Goal: Information Seeking & Learning: Learn about a topic

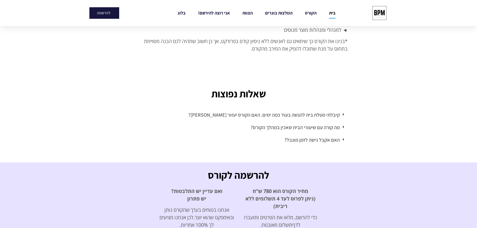
scroll to position [1374, 0]
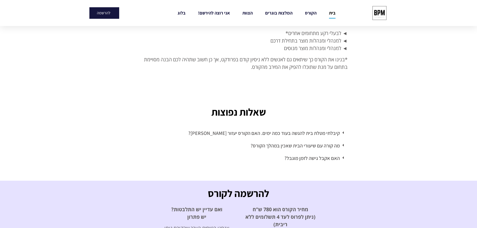
click at [323, 130] on link "קיבלתי מטלת בית להגשה בעוד כמה ימים. האם הקורס יעזור [PERSON_NAME]?" at bounding box center [264, 133] width 152 height 7
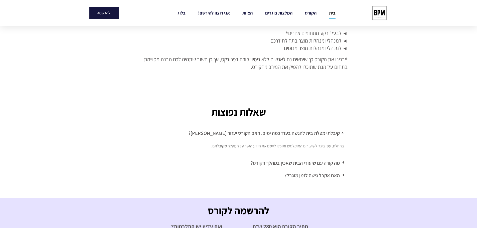
click at [314, 160] on link "מה קורה עם שיעורי הבית שאכין במהלך הקורס?" at bounding box center [295, 163] width 89 height 7
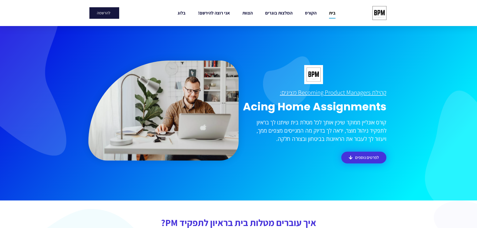
scroll to position [0, 0]
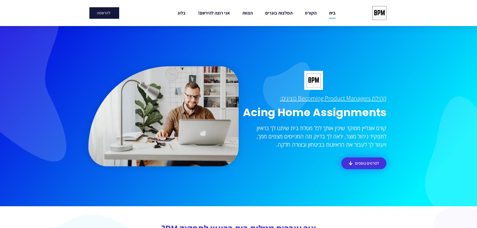
click at [253, 11] on li "הצוות" at bounding box center [247, 13] width 23 height 12
click at [248, 12] on link "הצוות" at bounding box center [247, 13] width 10 height 12
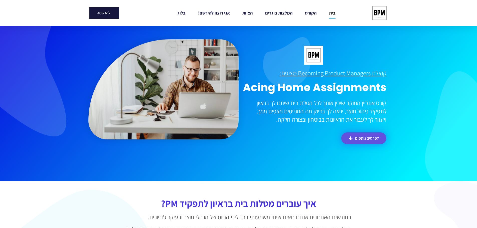
click at [357, 139] on span "לפרטים נוספים" at bounding box center [367, 138] width 24 height 4
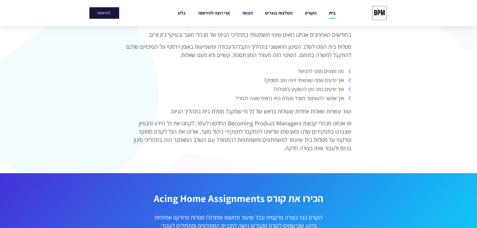
scroll to position [199, 0]
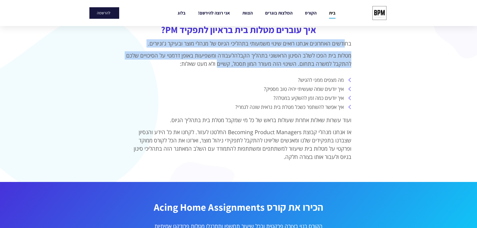
drag, startPoint x: 239, startPoint y: 60, endPoint x: 222, endPoint y: 65, distance: 18.0
click at [222, 65] on div "בחודשים האחרונים אנחנו רואים שינוי משמעותי בתהליכי הגיוס של מנהלי מוצר ובעיקר ג…" at bounding box center [238, 53] width 225 height 28
click at [236, 64] on p "מטלות בית הפכו לשלב הסינון הראשוני בתהליך הקבלה לעבודה ומשפיעות באופן דרמטי על …" at bounding box center [238, 59] width 225 height 17
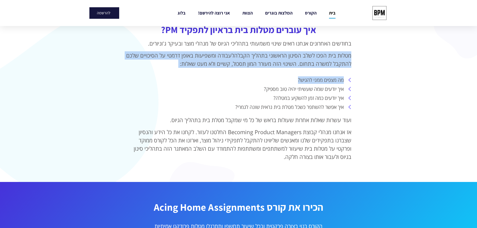
drag, startPoint x: 350, startPoint y: 56, endPoint x: 177, endPoint y: 74, distance: 174.6
click at [177, 74] on div "איך עוברים מטלות בית בראיון לתפקיד PM? בחודשים האחרונים אנחנו רואים שינוי משמעו…" at bounding box center [238, 95] width 225 height 140
click at [230, 66] on p "מטלות בית הפכו לשלב הסינון הראשוני בתהליך הקבלה לעבודה ומשפיעות באופן דרמטי על …" at bounding box center [238, 59] width 225 height 17
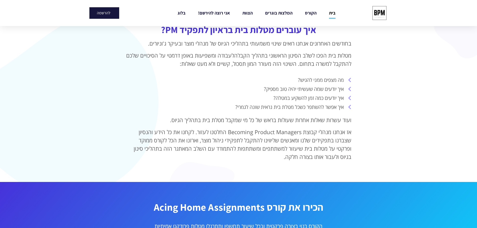
drag, startPoint x: 322, startPoint y: 63, endPoint x: 173, endPoint y: 67, distance: 149.3
click at [173, 67] on p "מטלות בית הפכו לשלב הסינון הראשוני בתהליך הקבלה לעבודה ומשפיעות באופן דרמטי על …" at bounding box center [238, 59] width 225 height 17
click at [235, 80] on li "מה מצפים ממני להגיש?" at bounding box center [238, 80] width 225 height 8
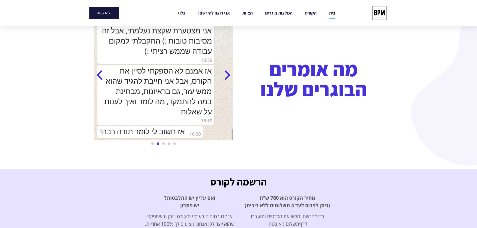
scroll to position [725, 0]
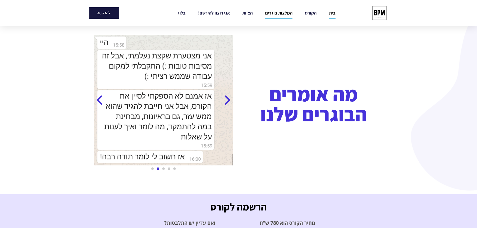
click at [226, 101] on icon "Previous slide" at bounding box center [227, 100] width 13 height 13
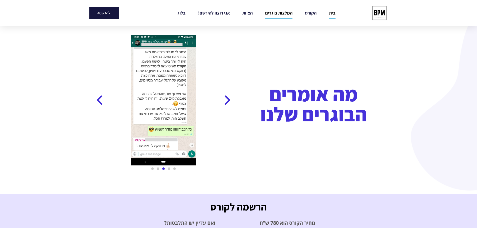
click at [226, 101] on icon "Previous slide" at bounding box center [227, 100] width 13 height 13
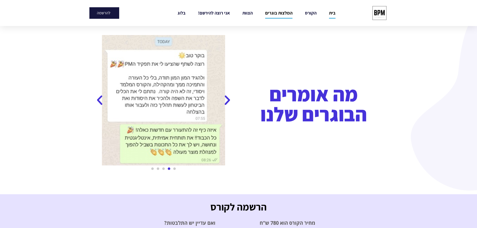
click at [226, 101] on icon "Previous slide" at bounding box center [227, 100] width 13 height 13
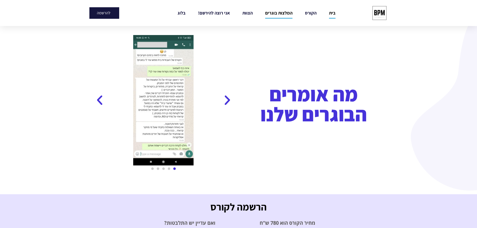
click at [95, 101] on icon "Next slide" at bounding box center [99, 100] width 13 height 13
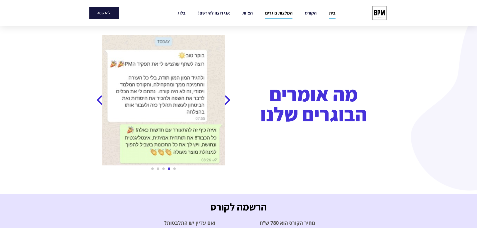
click at [227, 101] on icon "Previous slide" at bounding box center [227, 100] width 13 height 13
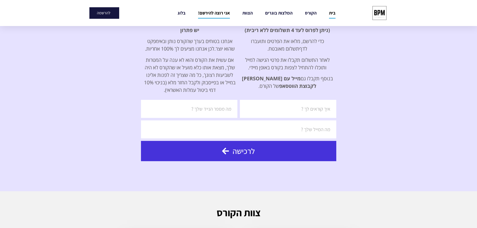
scroll to position [900, 0]
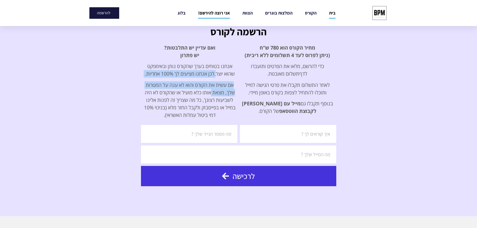
drag, startPoint x: 212, startPoint y: 88, endPoint x: 211, endPoint y: 92, distance: 4.0
click at [211, 92] on div "ואם עדיין יש התלבטות ? יש פתרון אנחנו בטוחים בערך שהקורס נותן ובאימפקט שהוא יוצ…" at bounding box center [190, 81] width 93 height 75
click at [211, 92] on p "אם עשית את הקורס והוא לא ענה על המטרות שלך, מצאת אותו כלא מועיל או שהקורס לא הי…" at bounding box center [190, 100] width 93 height 38
drag, startPoint x: 206, startPoint y: 71, endPoint x: 208, endPoint y: 91, distance: 20.2
click at [208, 91] on div "ואם עדיין יש התלבטות ? יש פתרון אנחנו בטוחים בערך שהקורס נותן ובאימפקט שהוא יוצ…" at bounding box center [190, 81] width 93 height 75
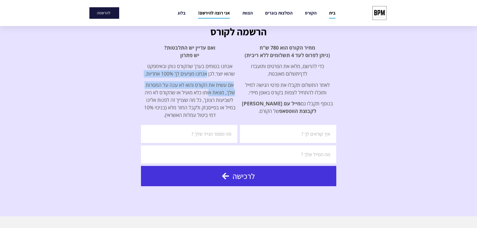
click at [208, 91] on p "אם עשית את הקורס והוא לא ענה על המטרות שלך, מצאת אותו כלא מועיל או שהקורס לא הי…" at bounding box center [190, 100] width 93 height 38
drag, startPoint x: 201, startPoint y: 69, endPoint x: 204, endPoint y: 94, distance: 25.7
click at [204, 94] on div "ואם עדיין יש התלבטות ? יש פתרון אנחנו בטוחים בערך שהקורס נותן ובאימפקט שהוא יוצ…" at bounding box center [190, 81] width 93 height 75
click at [204, 94] on p "אם עשית את הקורס והוא לא ענה על המטרות שלך, מצאת אותו כלא מועיל או שהקורס לא הי…" at bounding box center [190, 100] width 93 height 38
drag, startPoint x: 198, startPoint y: 75, endPoint x: 198, endPoint y: 95, distance: 20.6
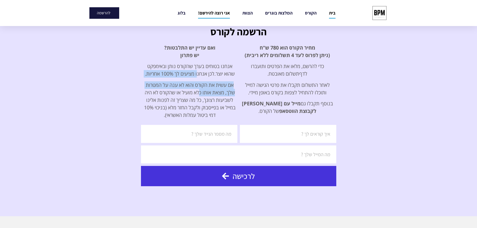
click at [198, 95] on div "ואם עדיין יש התלבטות ? יש פתרון אנחנו בטוחים בערך שהקורס נותן ובאימפקט שהוא יוצ…" at bounding box center [190, 81] width 93 height 75
click at [198, 95] on p "אם עשית את הקורס והוא לא ענה על המטרות שלך, מצאת אותו כלא מועיל או שהקורס לא הי…" at bounding box center [190, 100] width 93 height 38
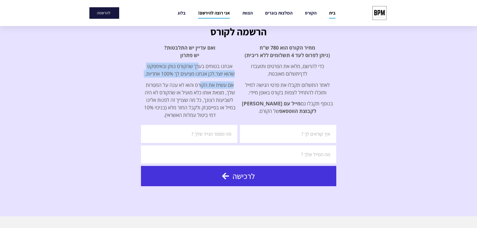
drag, startPoint x: 198, startPoint y: 69, endPoint x: 199, endPoint y: 85, distance: 15.6
click at [199, 85] on div "ואם עדיין יש התלבטות ? יש פתרון אנחנו בטוחים בערך שהקורס נותן ובאימפקט שהוא יוצ…" at bounding box center [190, 81] width 93 height 75
click at [199, 85] on p "אם עשית את הקורס והוא לא ענה על המטרות שלך, מצאת אותו כלא מועיל או שהקורס לא הי…" at bounding box center [190, 100] width 93 height 38
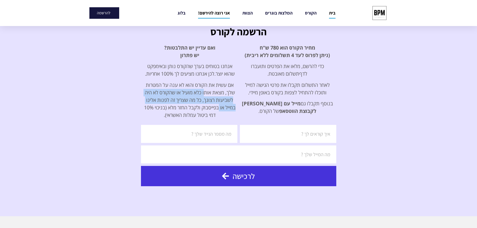
drag, startPoint x: 219, startPoint y: 111, endPoint x: 205, endPoint y: 89, distance: 26.1
click at [205, 89] on p "אם עשית את הקורס והוא לא ענה על המטרות שלך, מצאת אותו כלא מועיל או שהקורס לא הי…" at bounding box center [190, 100] width 93 height 38
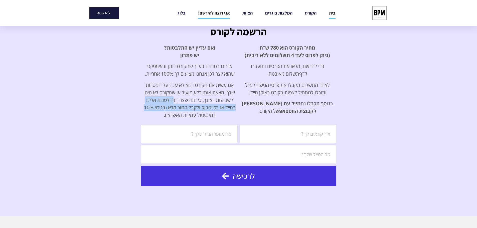
drag, startPoint x: 221, startPoint y: 114, endPoint x: 174, endPoint y: 102, distance: 49.2
click at [174, 102] on p "אם עשית את הקורס והוא לא ענה על המטרות שלך, מצאת אותו כלא מועיל או שהקורס לא הי…" at bounding box center [190, 100] width 93 height 38
click at [198, 102] on p "אם עשית את הקורס והוא לא ענה על המטרות שלך, מצאת אותו כלא מועיל או שהקורס לא הי…" at bounding box center [190, 100] width 93 height 38
drag, startPoint x: 220, startPoint y: 112, endPoint x: 182, endPoint y: 107, distance: 38.0
click at [182, 107] on p "אם עשית את הקורס והוא לא ענה על המטרות שלך, מצאת אותו כלא מועיל או שהקורס לא הי…" at bounding box center [190, 100] width 93 height 38
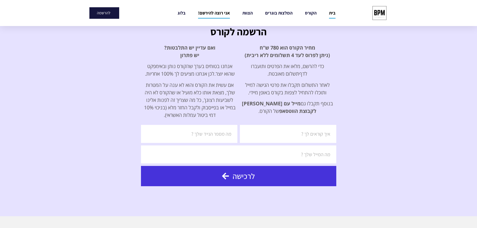
click at [199, 107] on p "אם עשית את הקורס והוא לא ענה על המטרות שלך, מצאת אותו כלא מועיל או שהקורס לא הי…" at bounding box center [190, 100] width 93 height 38
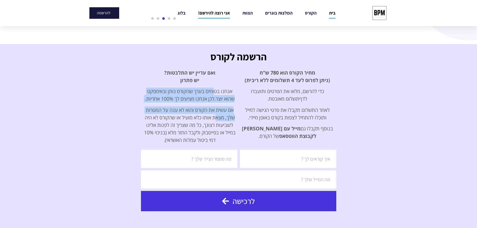
drag, startPoint x: 214, startPoint y: 92, endPoint x: 215, endPoint y: 116, distance: 24.3
click at [215, 116] on div "ואם עדיין יש התלבטות ? יש פתרון אנחנו בטוחים בערך שהקורס נותן ובאימפקט שהוא יוצ…" at bounding box center [190, 106] width 93 height 75
click at [215, 116] on p "אם עשית את הקורס והוא לא ענה על המטרות שלך, מצאת אותו כלא מועיל או שהקורס לא הי…" at bounding box center [190, 125] width 93 height 38
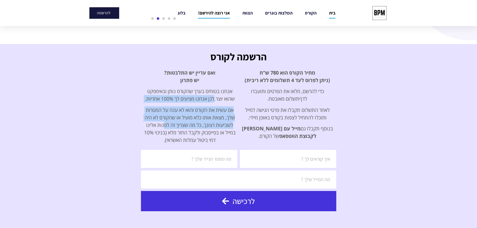
drag, startPoint x: 209, startPoint y: 100, endPoint x: 165, endPoint y: 122, distance: 49.8
click at [165, 122] on div "ואם עדיין יש התלבטות ? יש פתרון אנחנו בטוחים בערך שהקורס נותן ובאימפקט שהוא יוצ…" at bounding box center [190, 106] width 93 height 75
click at [173, 121] on p "אם עשית את הקורס והוא לא ענה על המטרות שלך, מצאת אותו כלא מועיל או שהקורס לא הי…" at bounding box center [190, 125] width 93 height 38
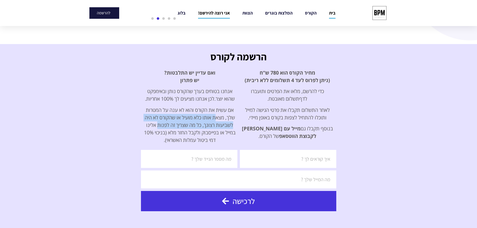
drag, startPoint x: 171, startPoint y: 118, endPoint x: 158, endPoint y: 122, distance: 13.4
click at [158, 122] on p "אם עשית את הקורס והוא לא ענה על המטרות שלך, מצאת אותו כלא מועיל או שהקורס לא הי…" at bounding box center [190, 125] width 93 height 38
click at [180, 125] on p "אם עשית את הקורס והוא לא ענה על המטרות שלך, מצאת אותו כלא מועיל או שהקורס לא הי…" at bounding box center [190, 125] width 93 height 38
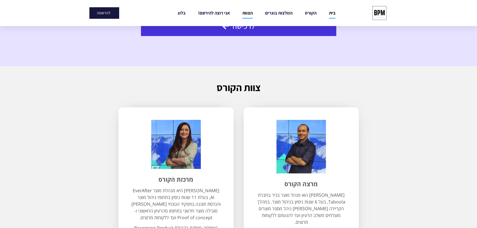
scroll to position [925, 0]
